Goal: Contribute content: Add original content to the website for others to see

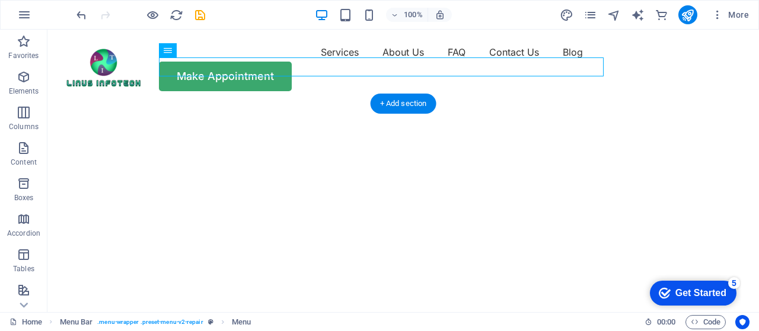
click at [532, 104] on img "1/2" at bounding box center [398, 104] width 702 height 0
click at [372, 104] on img "1/2" at bounding box center [398, 104] width 702 height 0
select select "vh"
select select "fade"
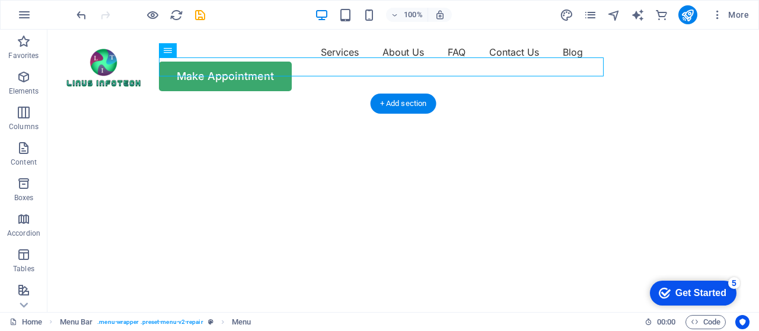
select select "ms"
select select "s"
select select "progressive"
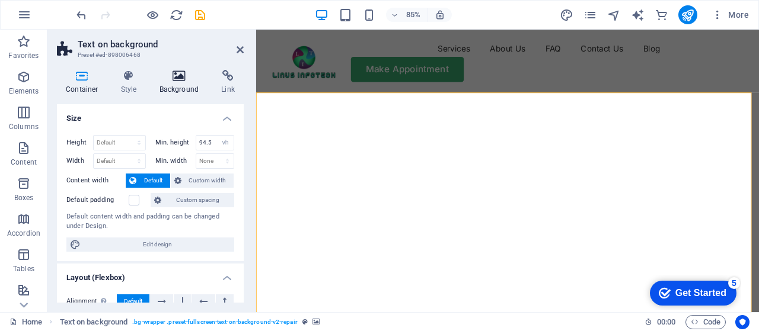
click at [178, 78] on icon at bounding box center [179, 76] width 57 height 12
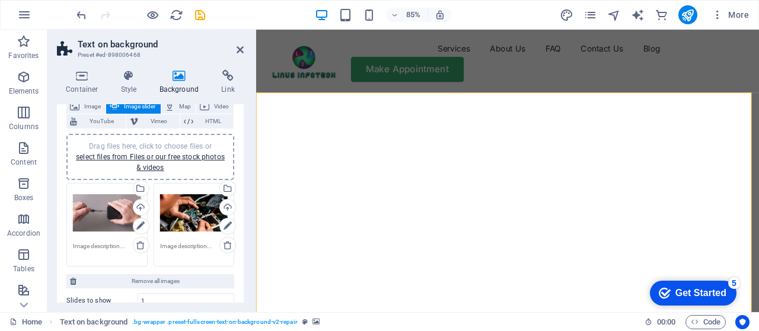
scroll to position [76, 0]
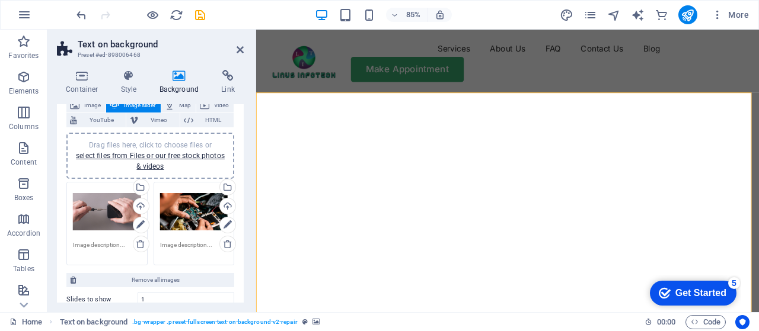
click at [99, 210] on div "Drag files here, click to choose files or select files from Files or our free s…" at bounding box center [107, 211] width 68 height 47
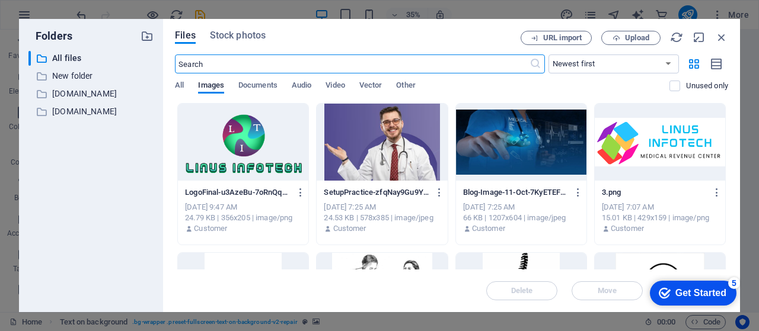
click at [369, 162] on div at bounding box center [381, 142] width 130 height 77
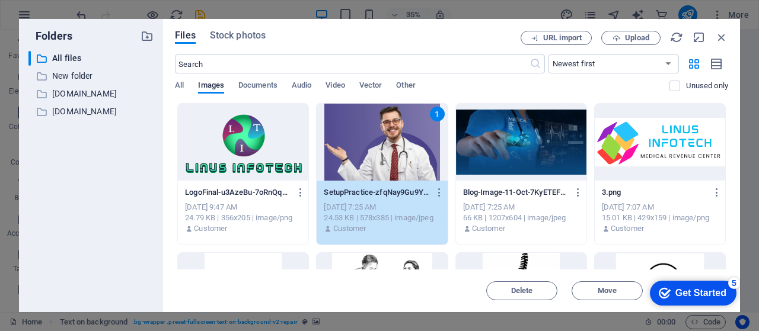
click at [347, 154] on div "1" at bounding box center [381, 142] width 130 height 77
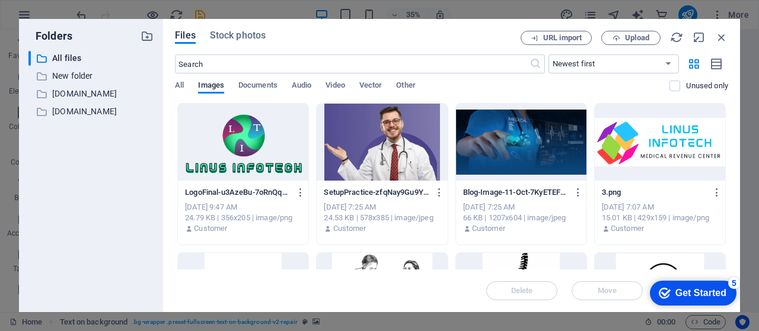
click at [347, 154] on div at bounding box center [381, 142] width 130 height 77
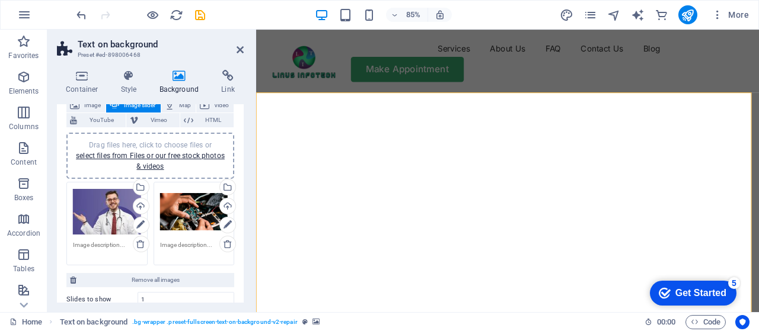
click at [197, 213] on div "Drag files here, click to choose files or select files from Files or our free s…" at bounding box center [194, 211] width 68 height 47
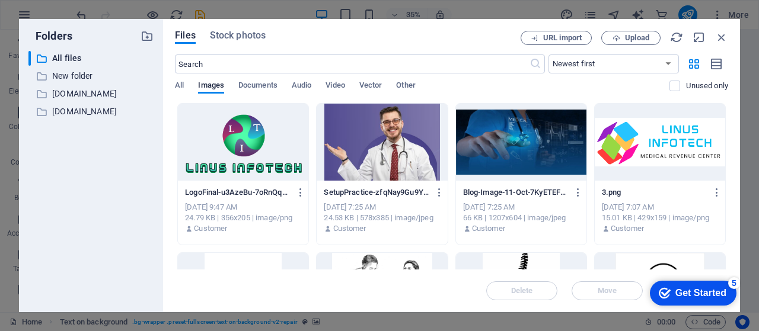
click at [517, 143] on div at bounding box center [521, 142] width 130 height 77
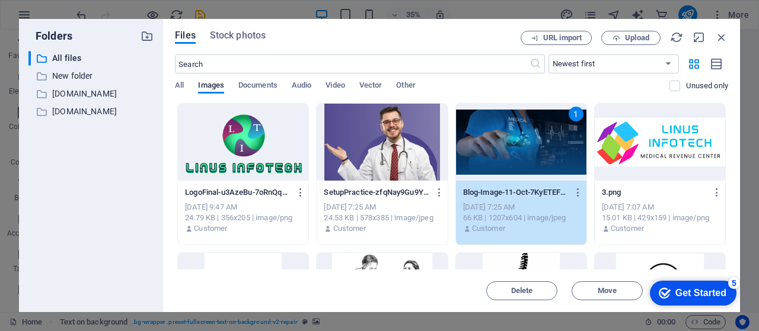
click at [517, 143] on div "1" at bounding box center [521, 142] width 130 height 77
